Goal: Transaction & Acquisition: Purchase product/service

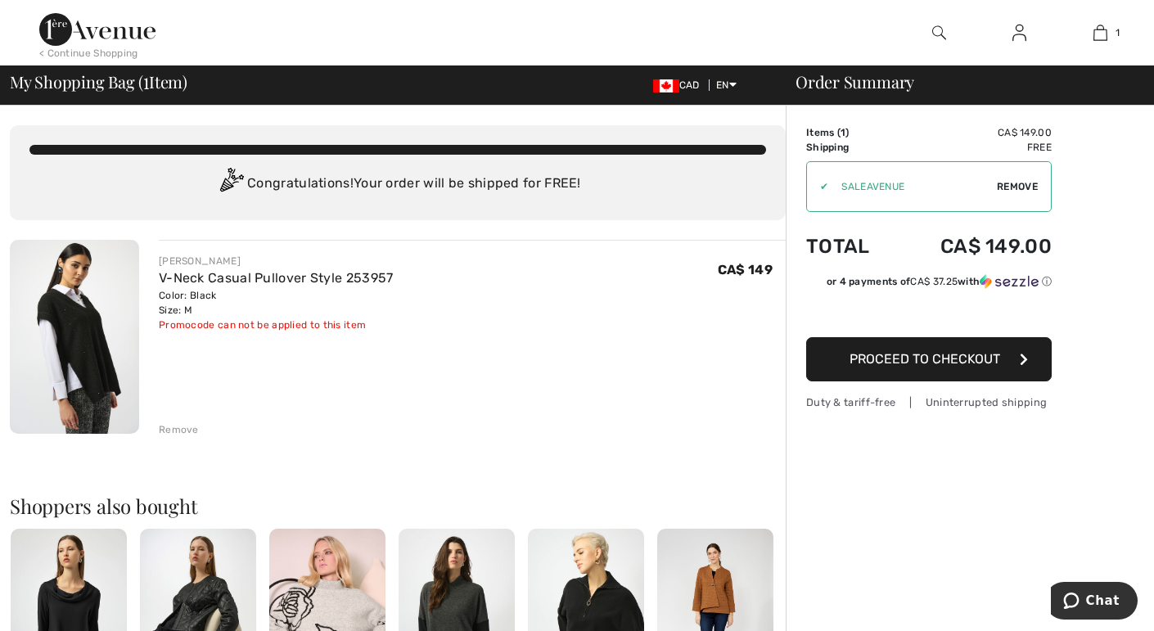
click at [889, 359] on span "Proceed to Checkout" at bounding box center [924, 359] width 151 height 16
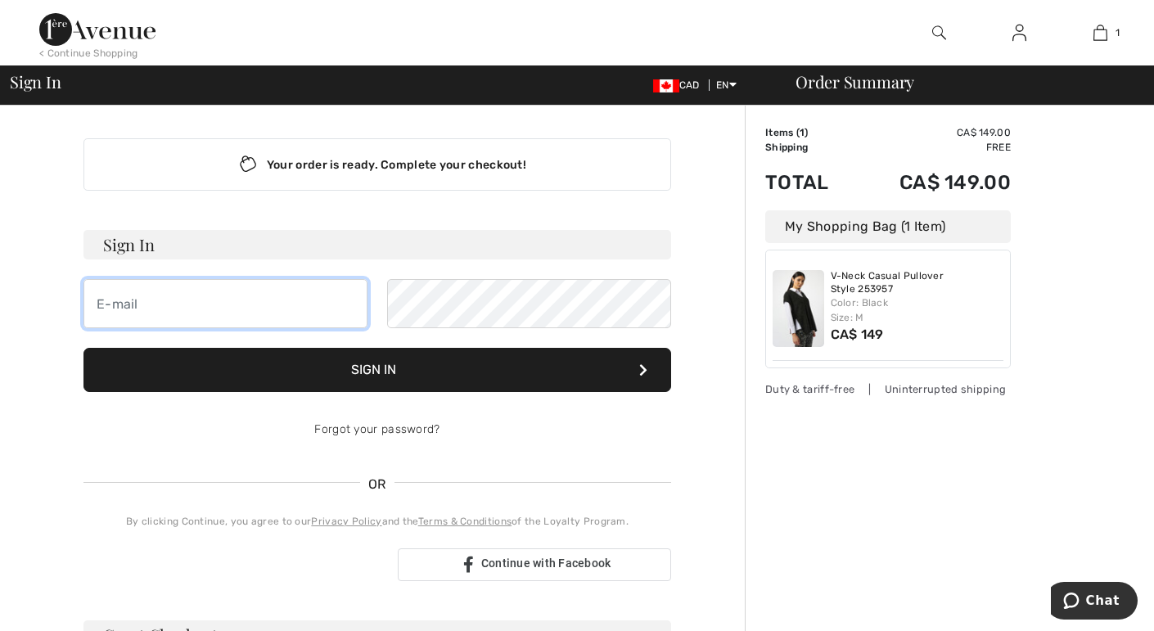
type input "ddewan@counselpa.com"
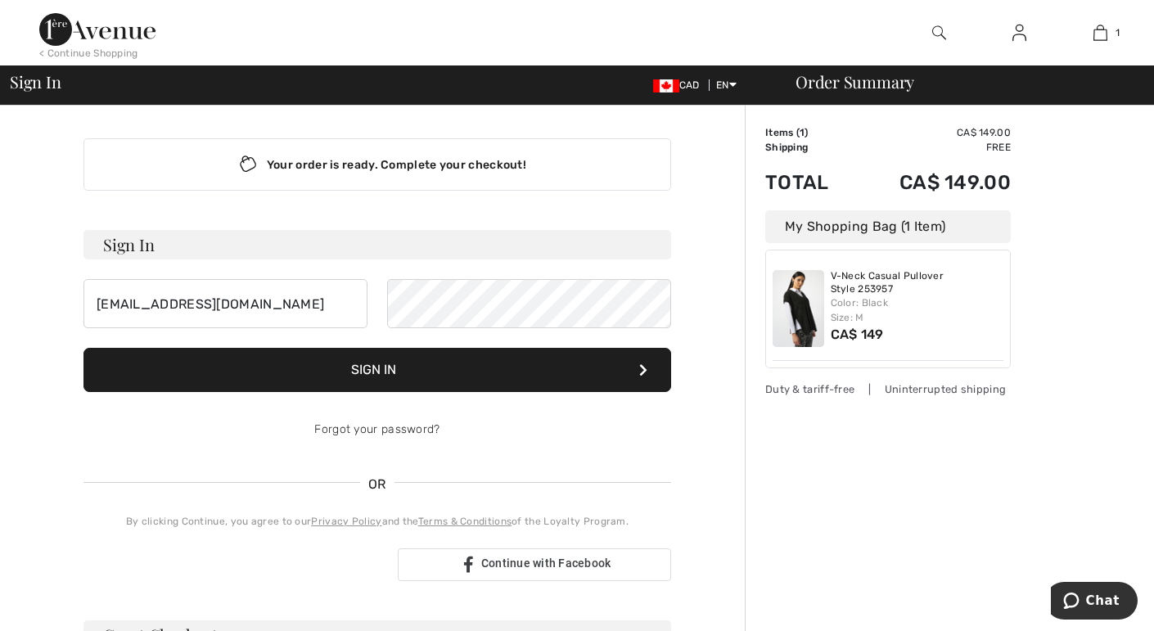
click at [844, 474] on div "Order Summary Details Items ( 1 ) CA$ 149.00 Promo code CA$ 0.00 Shipping Free …" at bounding box center [949, 582] width 409 height 952
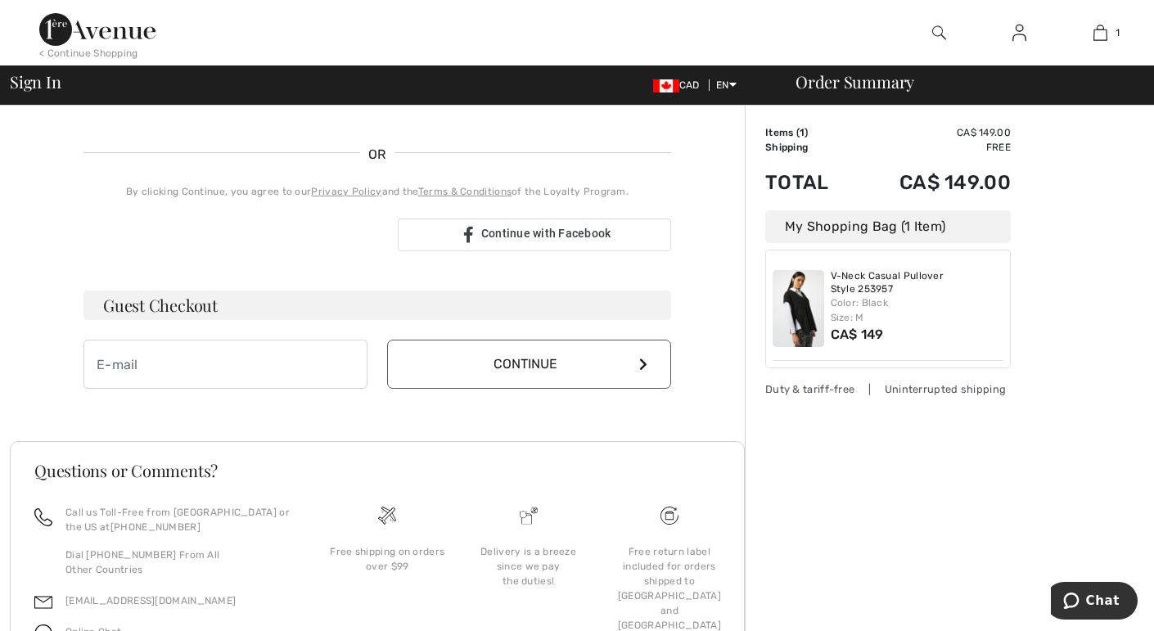
scroll to position [331, 0]
click at [200, 362] on input "email" at bounding box center [225, 362] width 284 height 49
type input "ddewan@counselpa.com"
click at [515, 359] on button "Continue" at bounding box center [529, 362] width 284 height 49
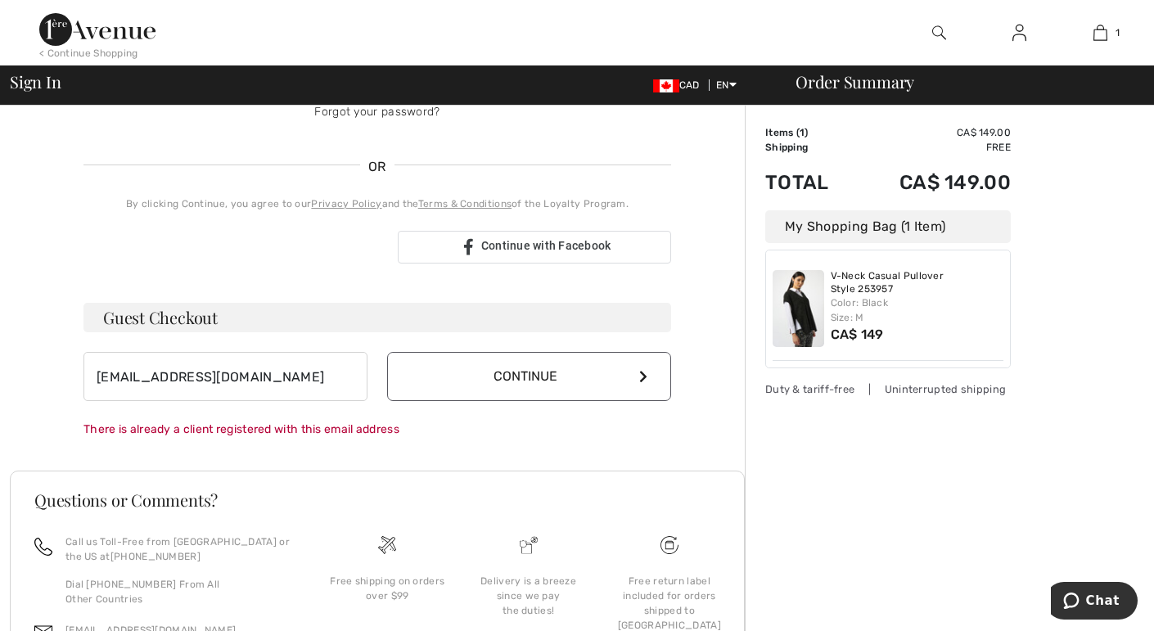
scroll to position [313, 0]
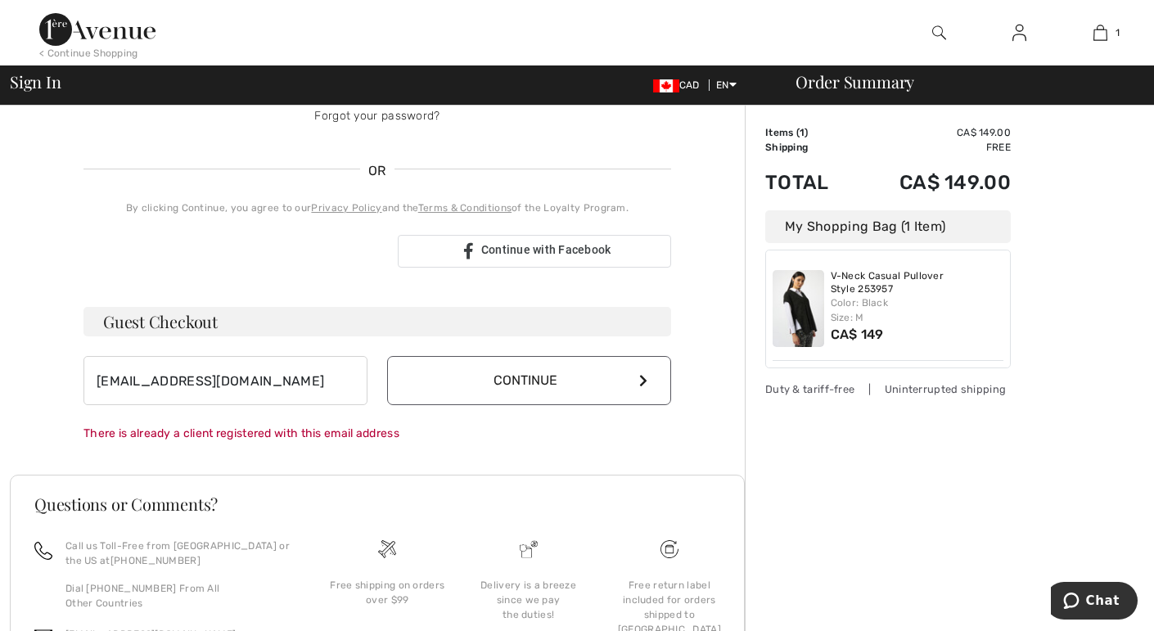
click at [541, 390] on button "Continue" at bounding box center [529, 380] width 284 height 49
click at [457, 381] on button "Continue" at bounding box center [529, 380] width 284 height 49
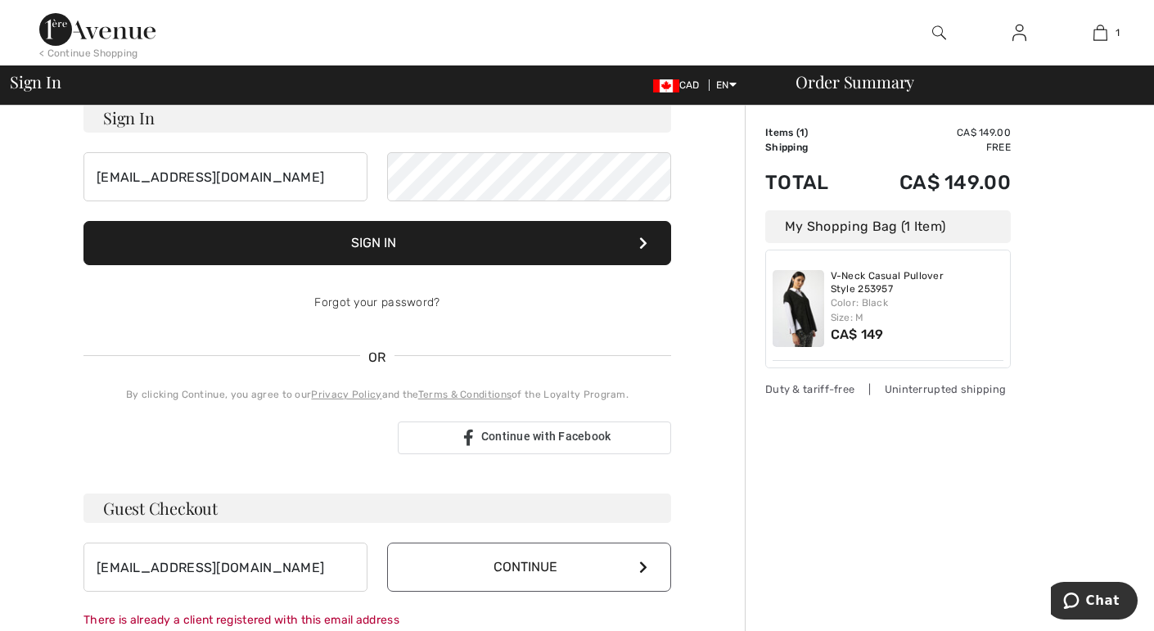
scroll to position [0, 0]
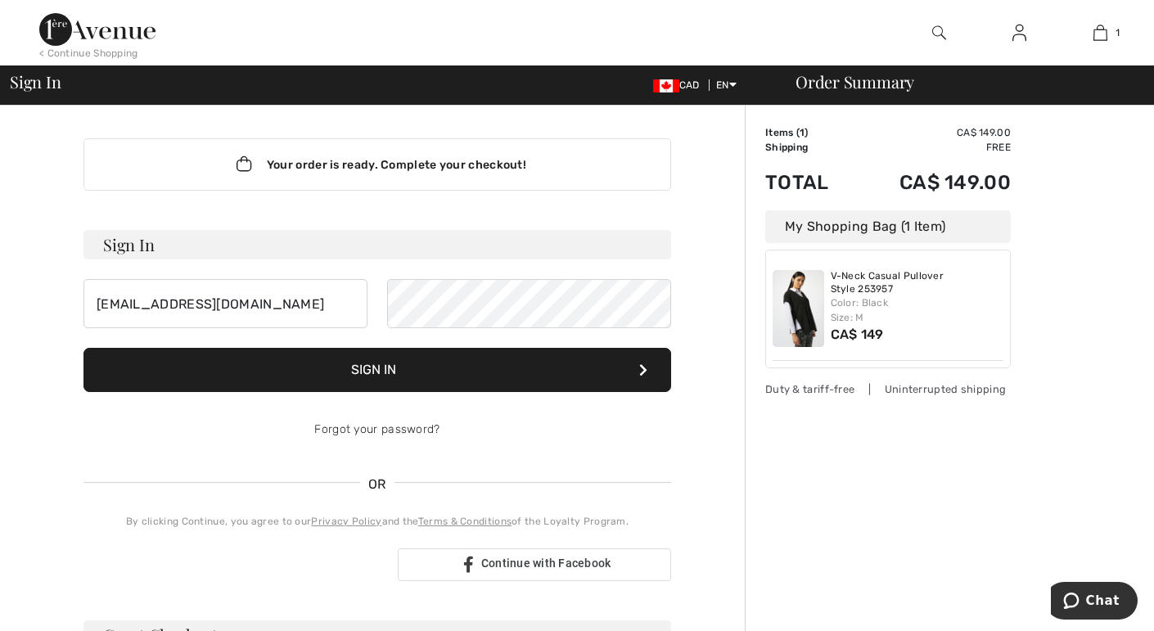
click at [479, 361] on button "Sign In" at bounding box center [377, 370] width 588 height 44
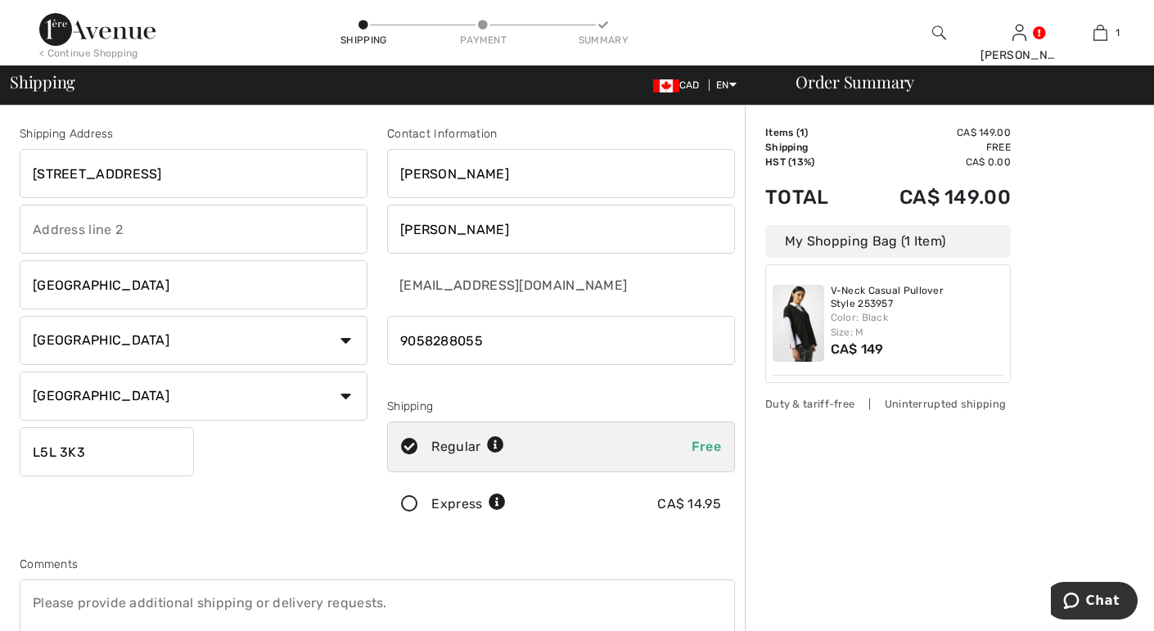
click at [212, 196] on input "4243 Bridlepath Trail" at bounding box center [194, 173] width 348 height 49
click at [204, 178] on input "4243 Bridlepath Trail" at bounding box center [194, 173] width 348 height 49
type input "4"
type input "1847 Paddock Crescent"
click at [498, 336] on input "phone" at bounding box center [561, 340] width 348 height 49
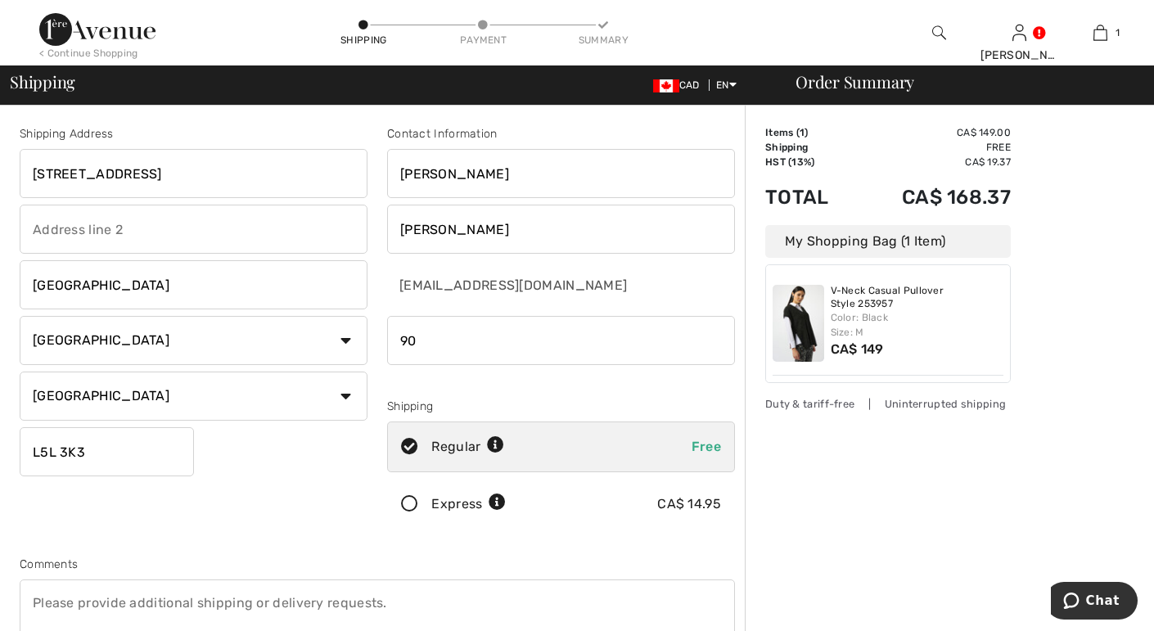
type input "9"
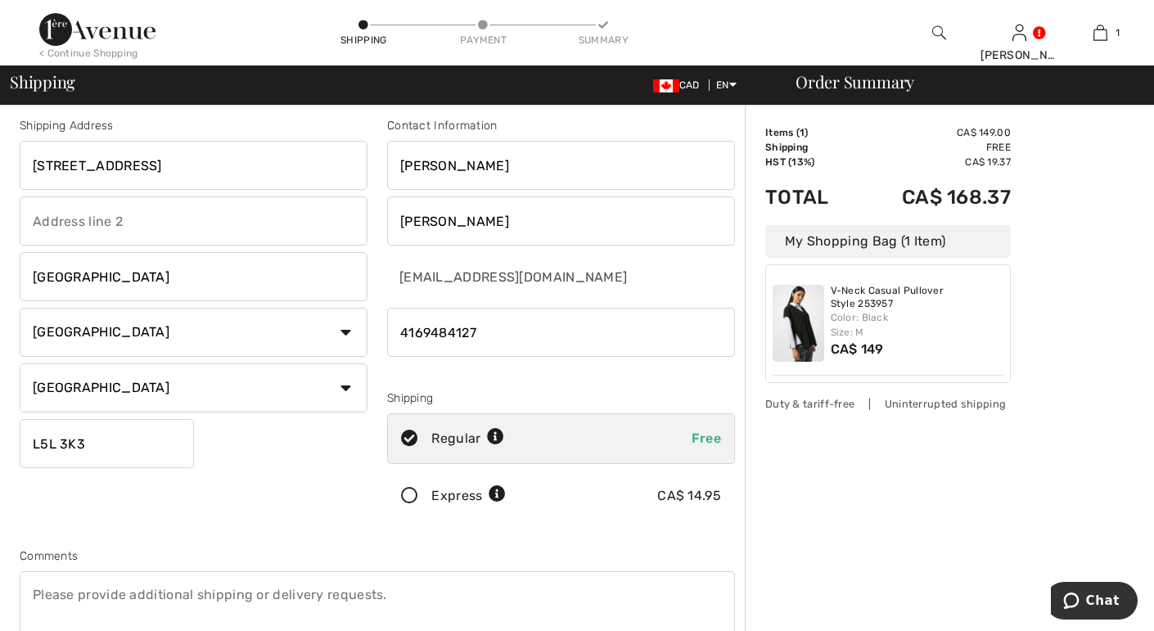
scroll to position [4, 0]
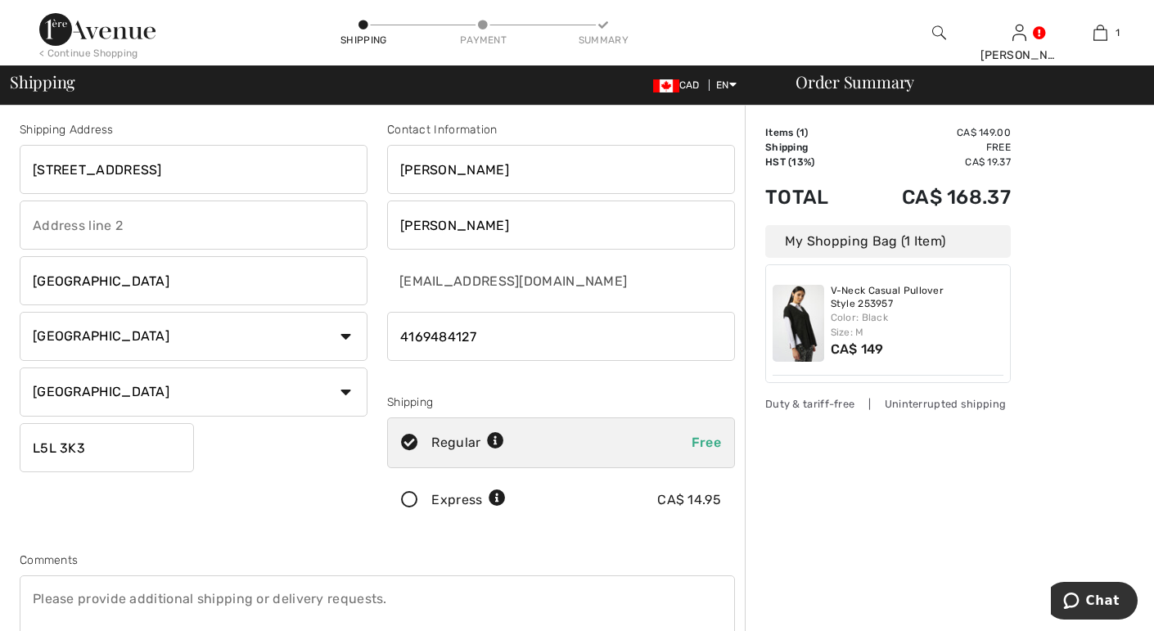
type input "4169484127"
click at [125, 445] on input "L5L 3K3" at bounding box center [107, 447] width 174 height 49
type input "L5L3J5"
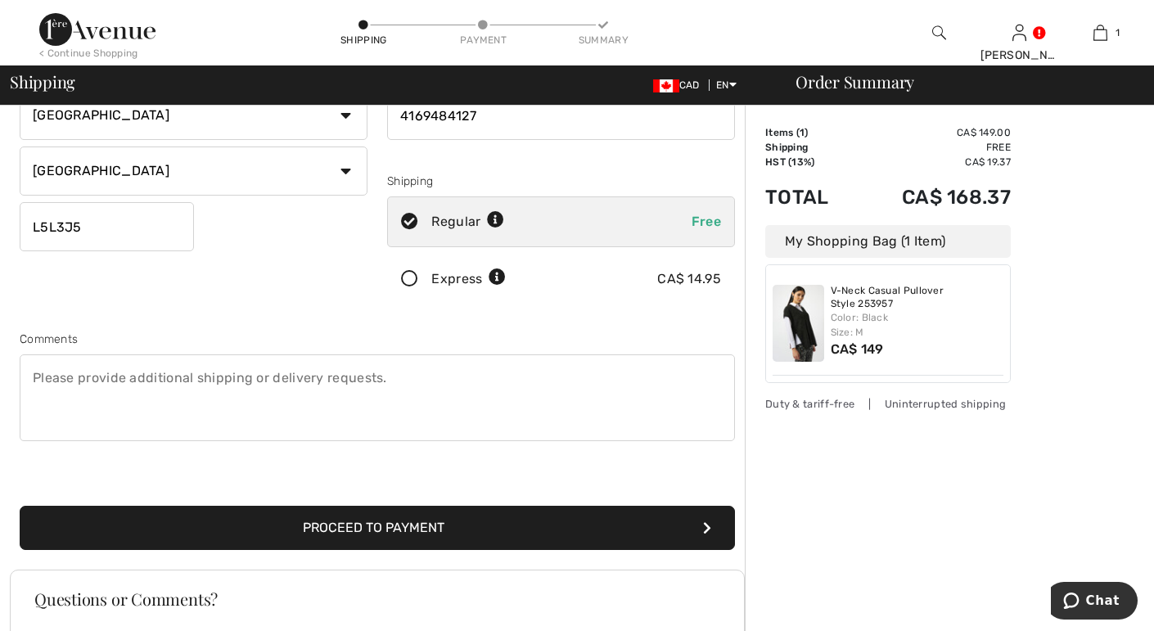
scroll to position [223, 0]
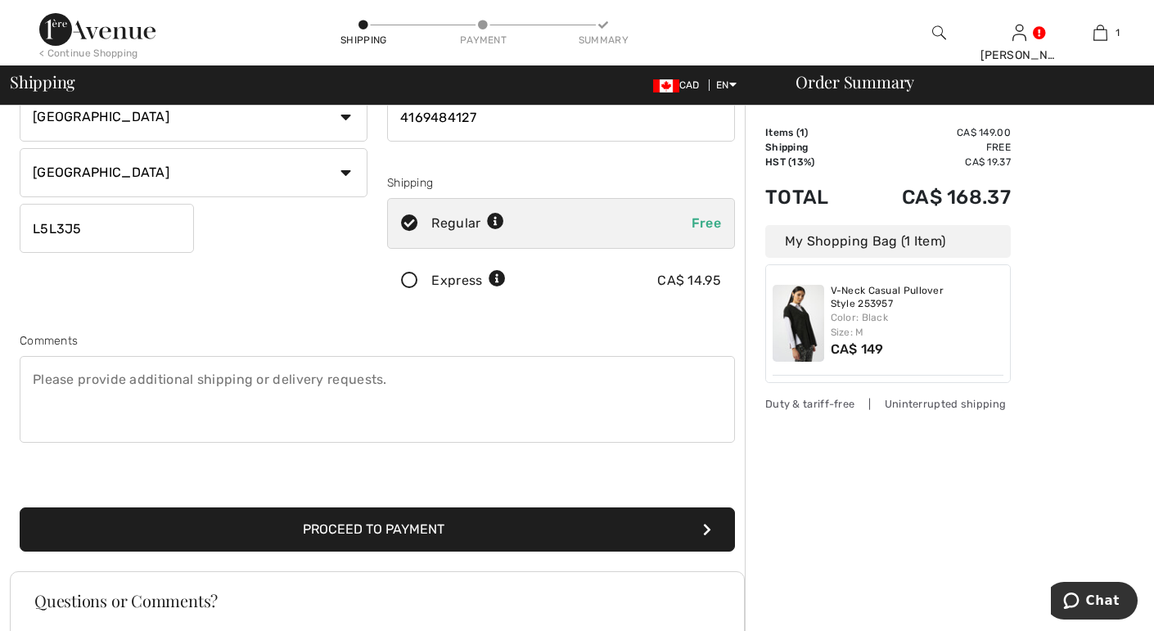
click at [541, 517] on button "Proceed to Payment" at bounding box center [377, 529] width 715 height 44
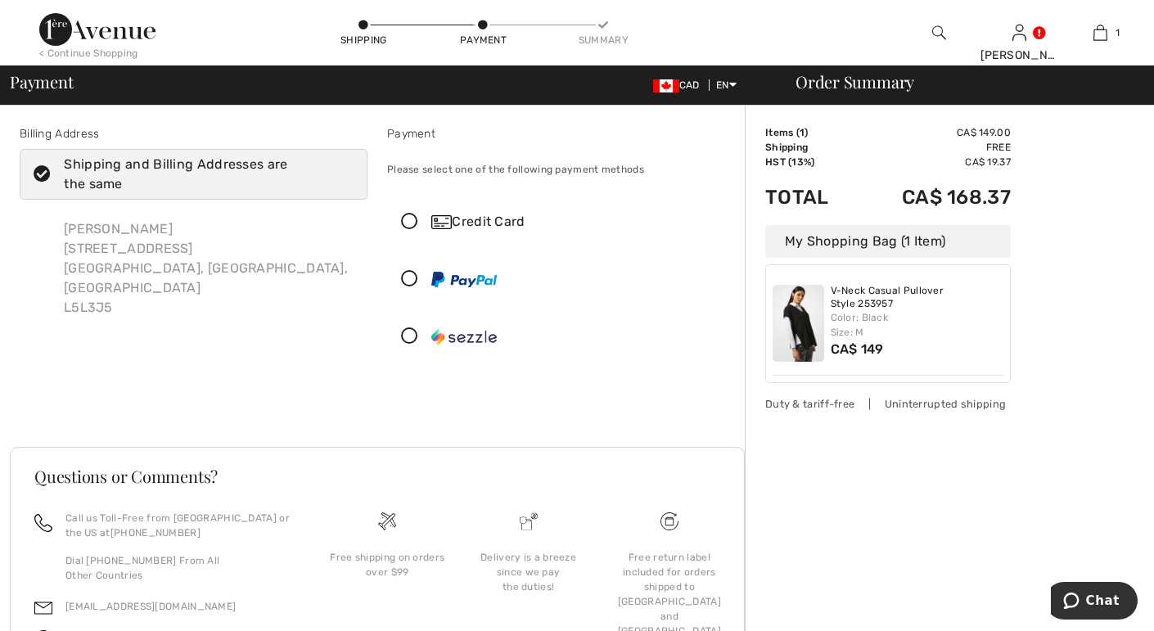
click at [412, 214] on icon at bounding box center [409, 222] width 43 height 17
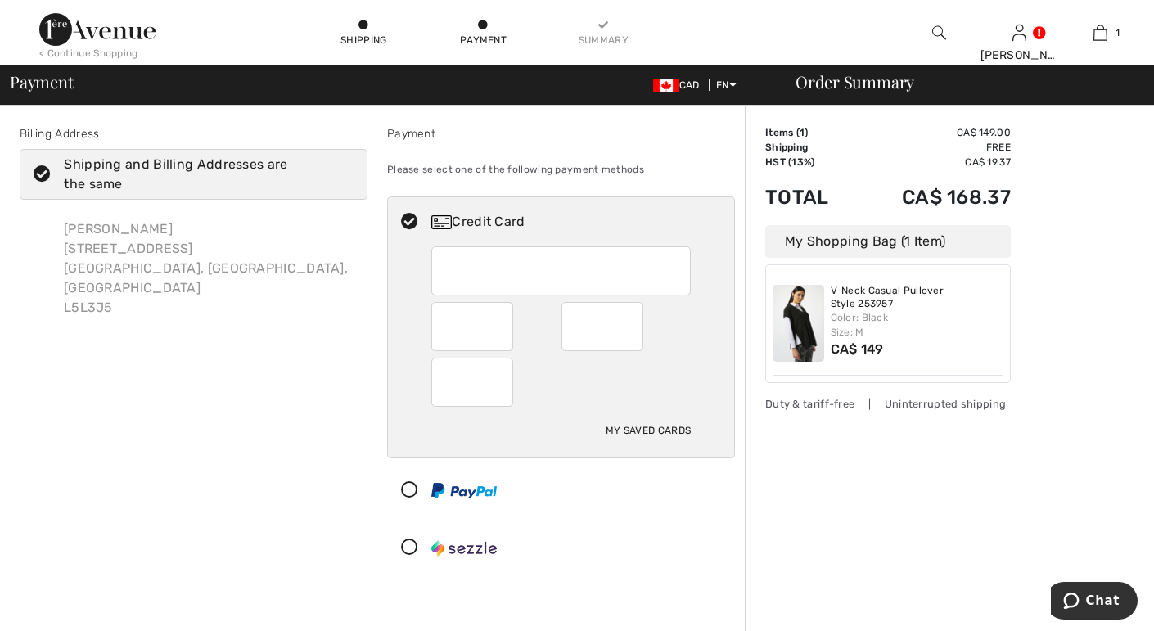
type input "04"
click at [806, 483] on div "Order Summary Details Items ( 1 ) CA$ 149.00 Promo code CA$ 0.00 Shipping Free …" at bounding box center [949, 547] width 409 height 883
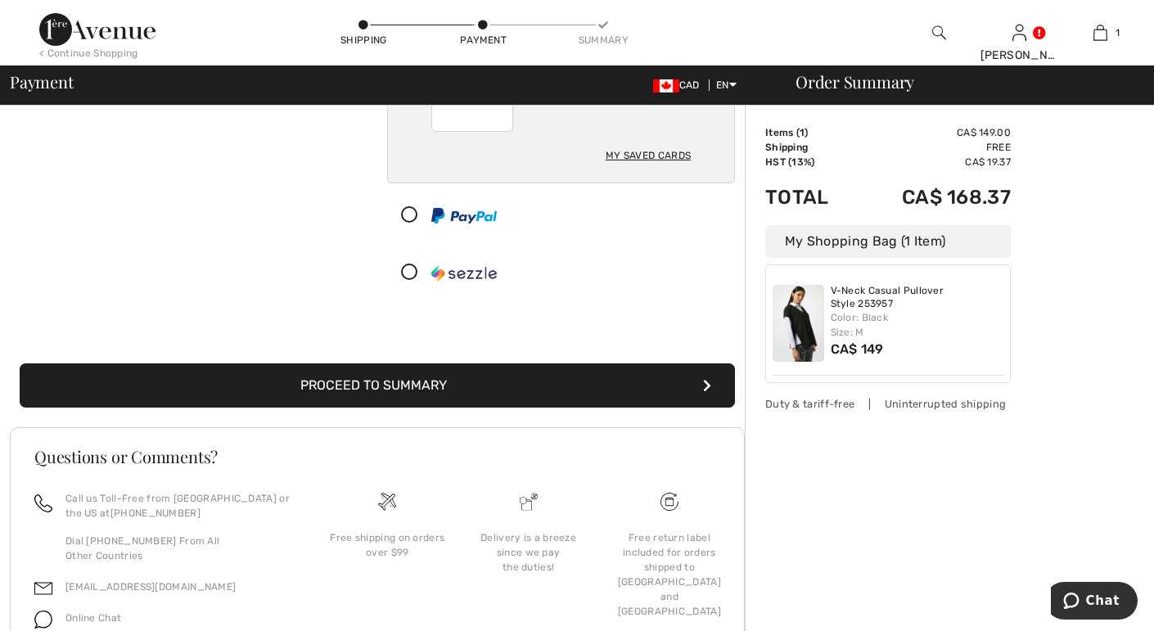
click at [391, 377] on button "Proceed to Summary" at bounding box center [377, 385] width 715 height 44
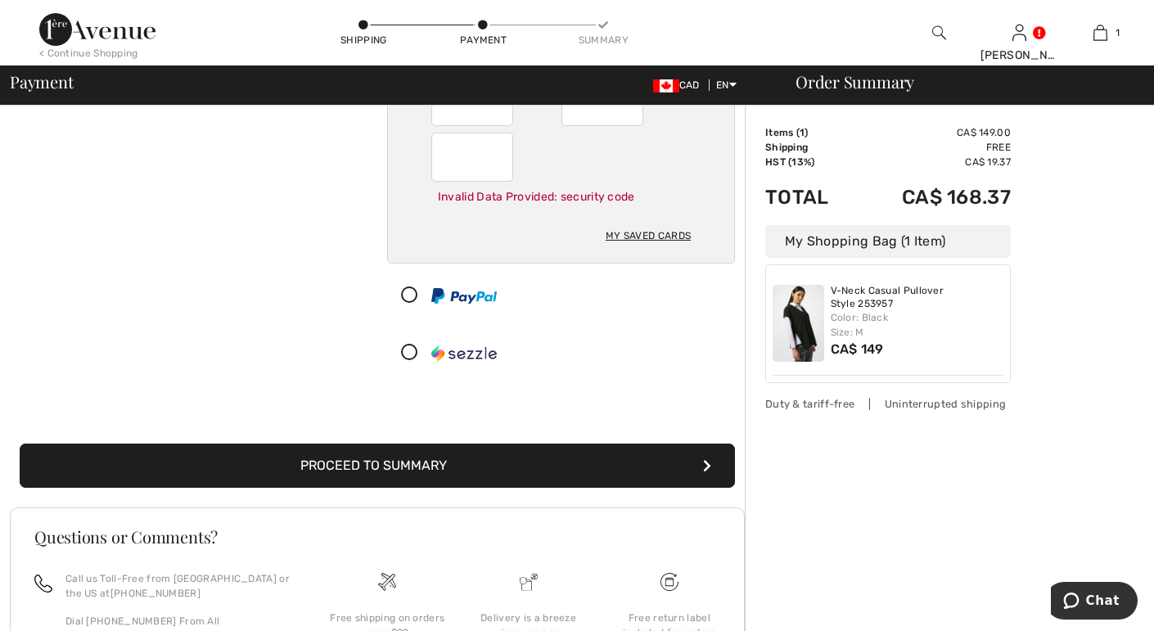
scroll to position [232, 0]
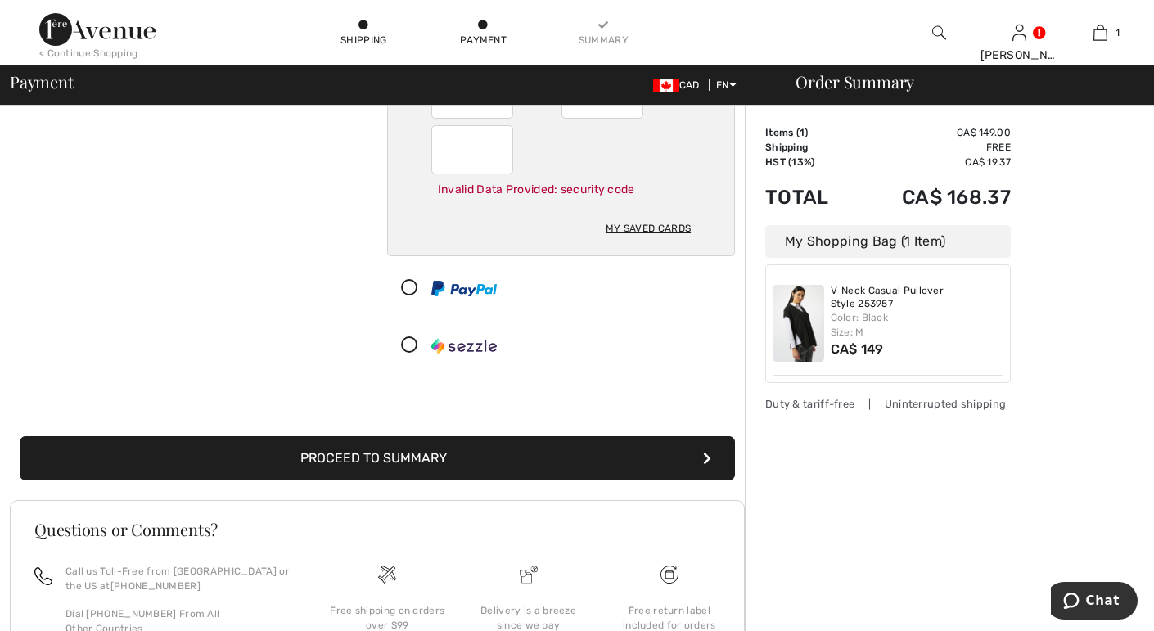
click at [548, 449] on button "Proceed to Summary" at bounding box center [377, 458] width 715 height 44
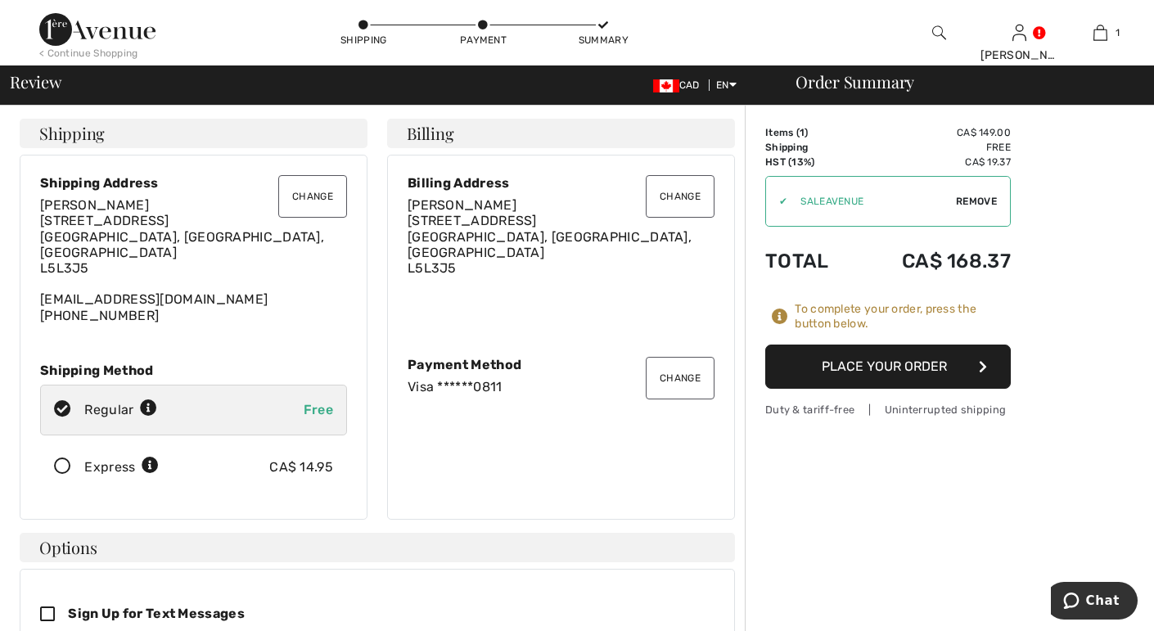
click at [791, 361] on button "Place Your Order" at bounding box center [887, 367] width 245 height 44
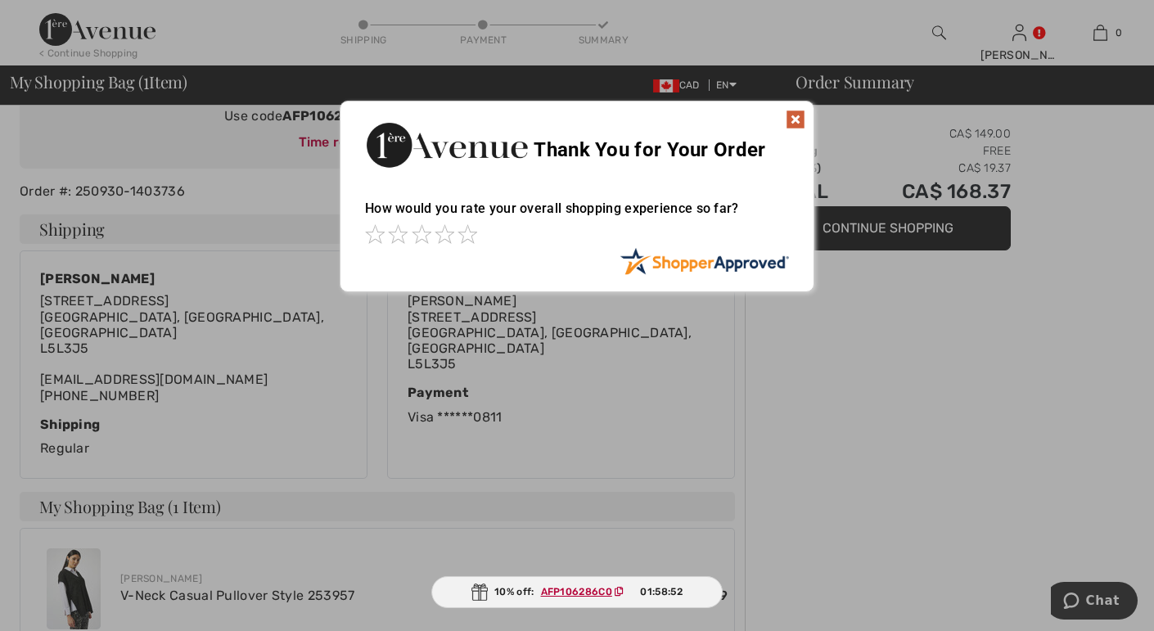
scroll to position [200, 0]
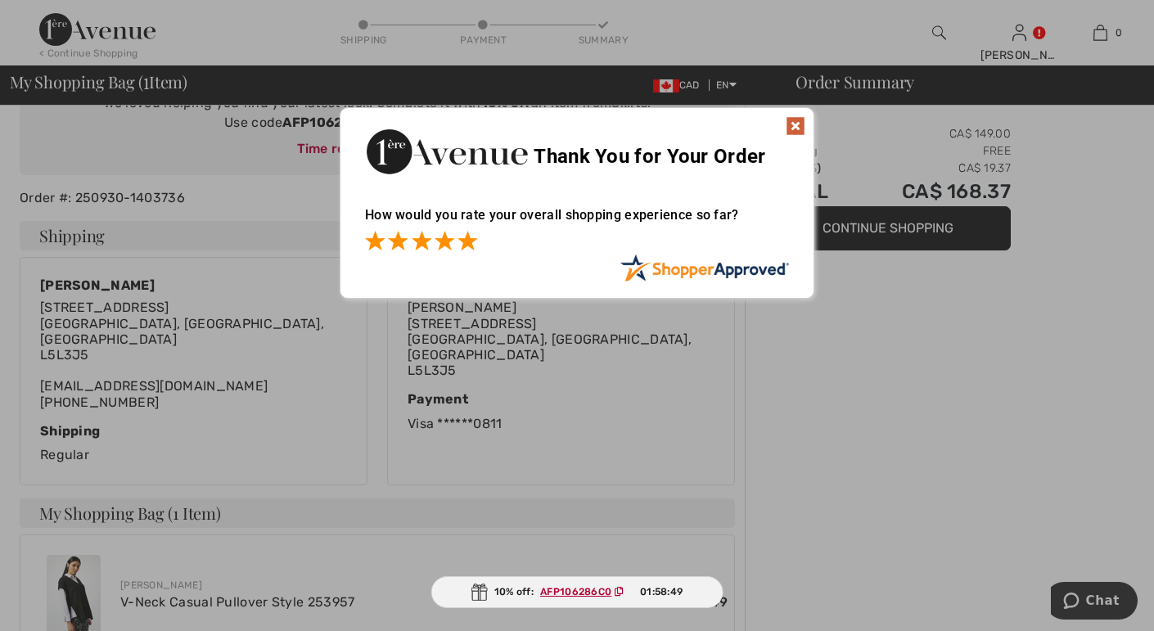
click at [471, 248] on span at bounding box center [467, 241] width 20 height 20
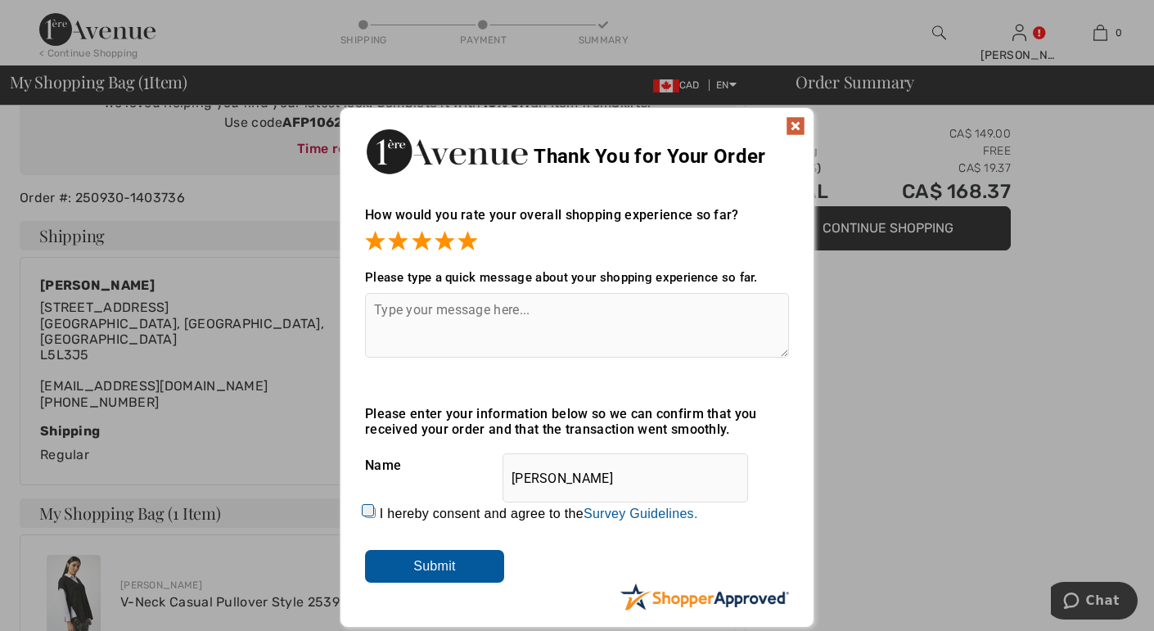
click at [802, 123] on img at bounding box center [796, 126] width 20 height 20
